Goal: Task Accomplishment & Management: Complete application form

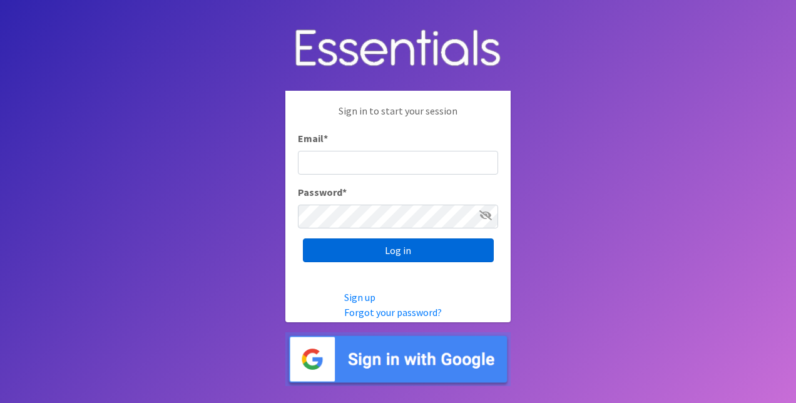
type input "[EMAIL_ADDRESS][DOMAIN_NAME]"
click at [393, 255] on input "Log in" at bounding box center [398, 251] width 191 height 24
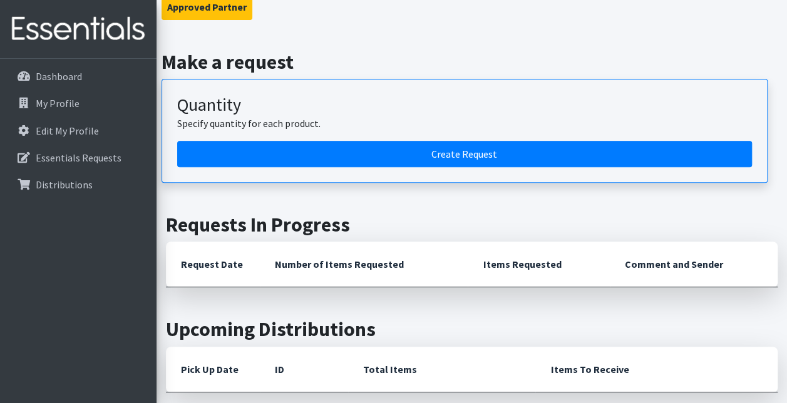
scroll to position [257, 0]
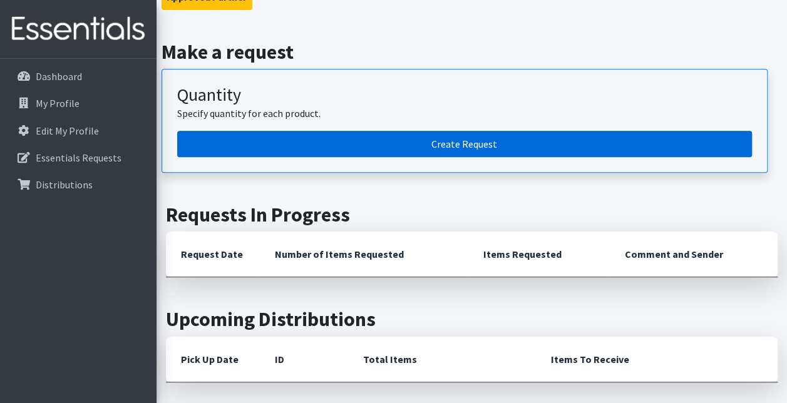
click at [456, 149] on link "Create Request" at bounding box center [464, 144] width 575 height 26
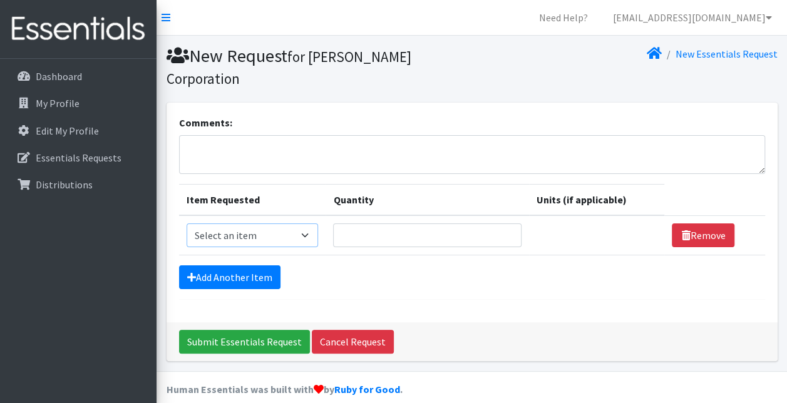
click at [316, 237] on select "Select an item Baby Wipes Diapers (Newborn). Diapers (Size 1) Diapers (Size 2) …" at bounding box center [253, 236] width 132 height 24
select select "11523"
click at [187, 224] on select "Select an item Baby Wipes Diapers (Newborn). Diapers (Size 1) Diapers (Size 2) …" at bounding box center [253, 236] width 132 height 24
click at [392, 238] on input "Quantity" at bounding box center [427, 236] width 188 height 24
type input "20"
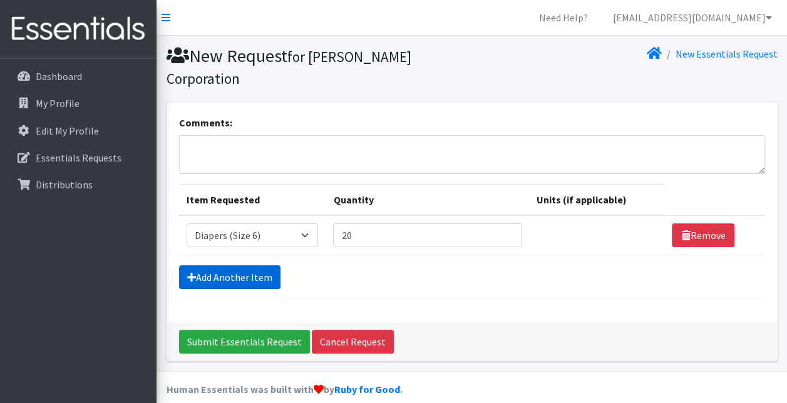
click at [230, 285] on link "Add Another Item" at bounding box center [229, 277] width 101 height 24
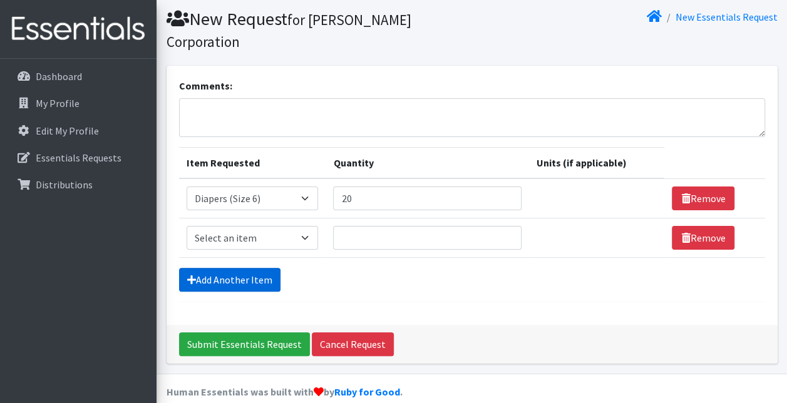
click at [230, 285] on form "Comments: Item Requested Quantity Units (if applicable) Item Requested Select a…" at bounding box center [472, 190] width 586 height 224
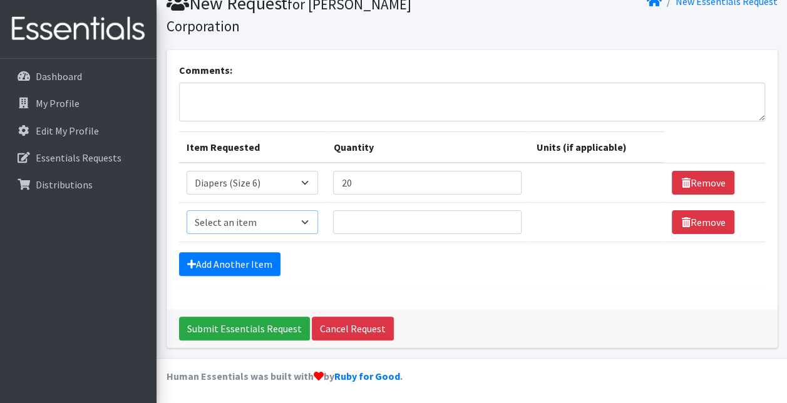
click at [261, 219] on select "Select an item Baby Wipes Diapers (Newborn). Diapers (Size 1) Diapers (Size 2) …" at bounding box center [253, 222] width 132 height 24
select select "14677"
click at [187, 210] on select "Select an item Baby Wipes Diapers (Newborn). Diapers (Size 1) Diapers (Size 2) …" at bounding box center [253, 222] width 132 height 24
click at [363, 212] on input "Quantity" at bounding box center [427, 222] width 188 height 24
type input "20"
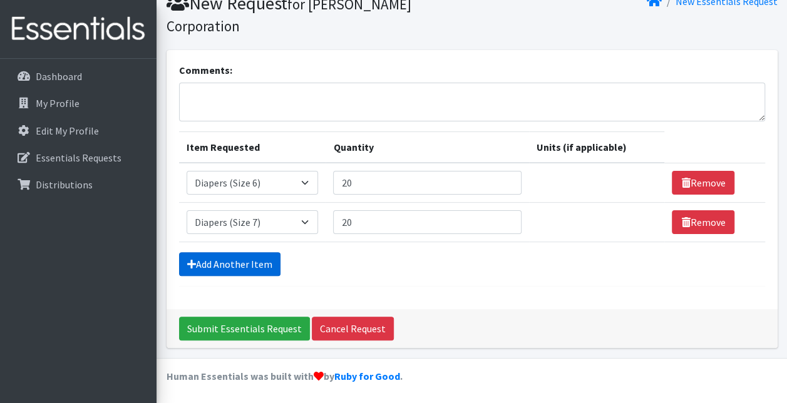
click at [248, 265] on link "Add Another Item" at bounding box center [229, 264] width 101 height 24
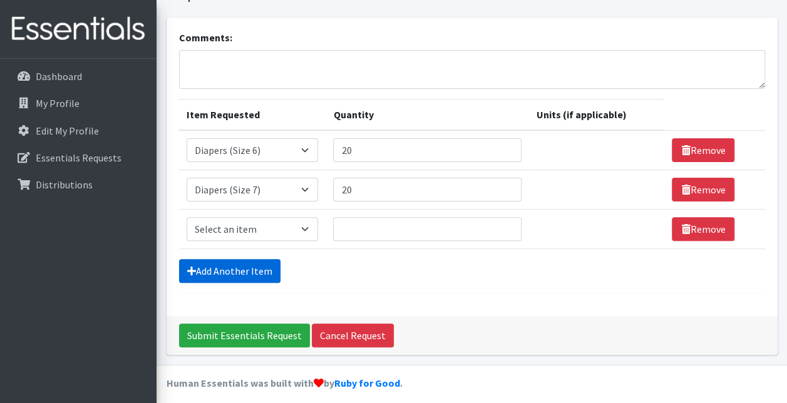
scroll to position [91, 0]
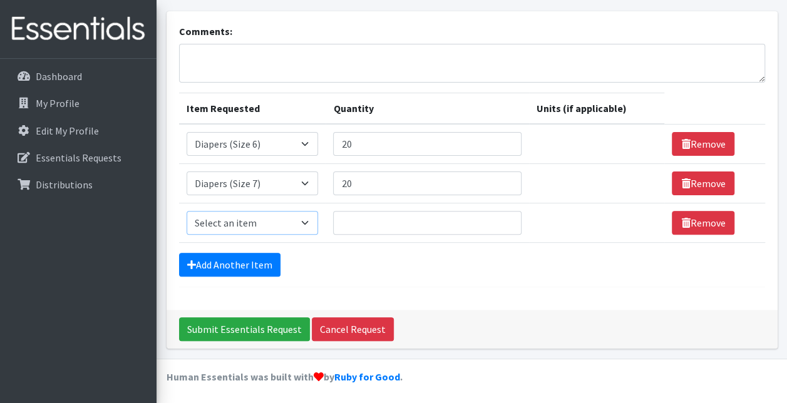
click at [273, 220] on select "Select an item Baby Wipes Diapers (Newborn). Diapers (Size 1) Diapers (Size 2) …" at bounding box center [253, 223] width 132 height 24
select select "14678"
click at [187, 211] on select "Select an item Baby Wipes Diapers (Newborn). Diapers (Size 1) Diapers (Size 2) …" at bounding box center [253, 223] width 132 height 24
click at [369, 225] on input "Quantity" at bounding box center [427, 223] width 188 height 24
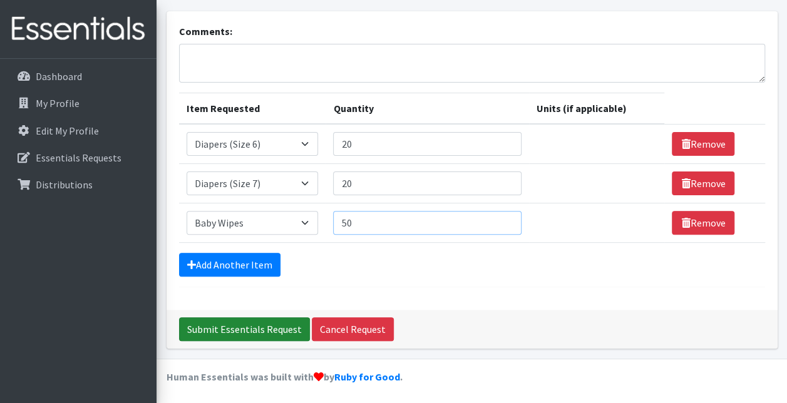
type input "50"
click at [234, 326] on input "Submit Essentials Request" at bounding box center [244, 329] width 131 height 24
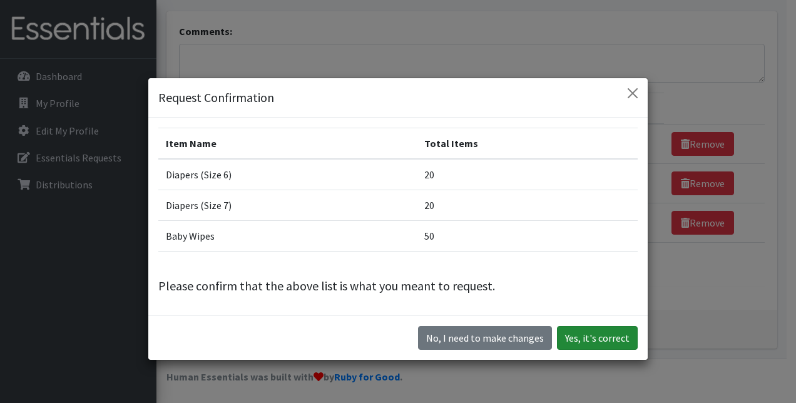
click at [590, 332] on button "Yes, it's correct" at bounding box center [597, 338] width 81 height 24
